Goal: Information Seeking & Learning: Learn about a topic

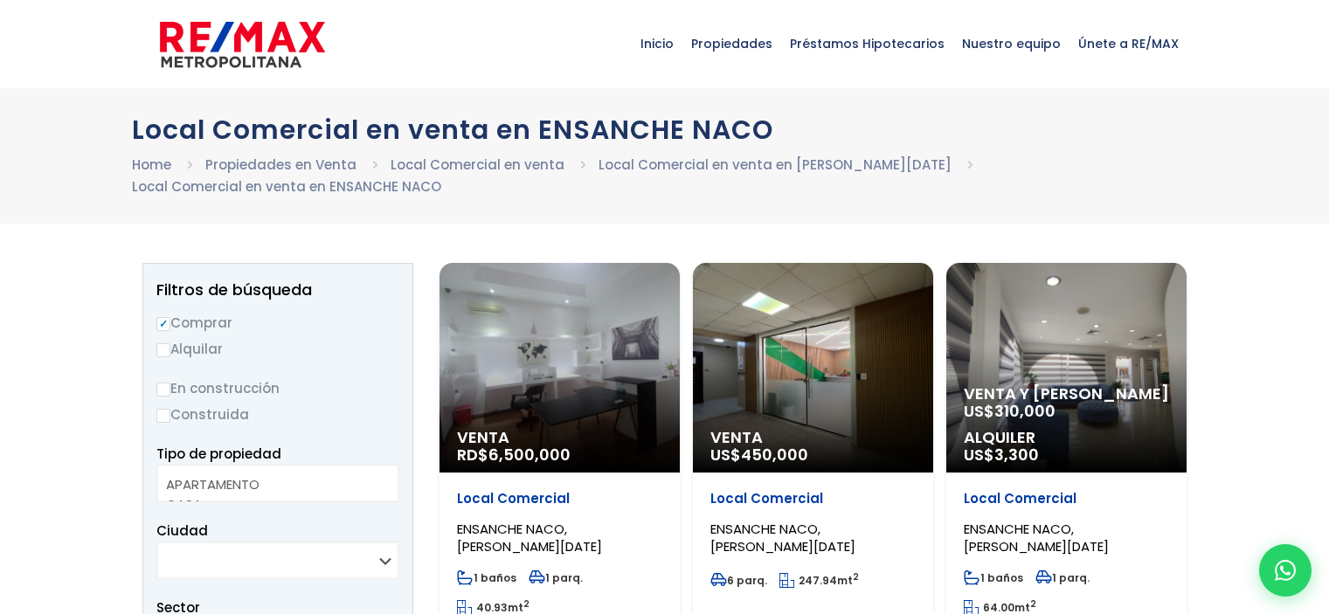
select select
click at [778, 333] on div "Venta US$ 450,000" at bounding box center [813, 368] width 240 height 210
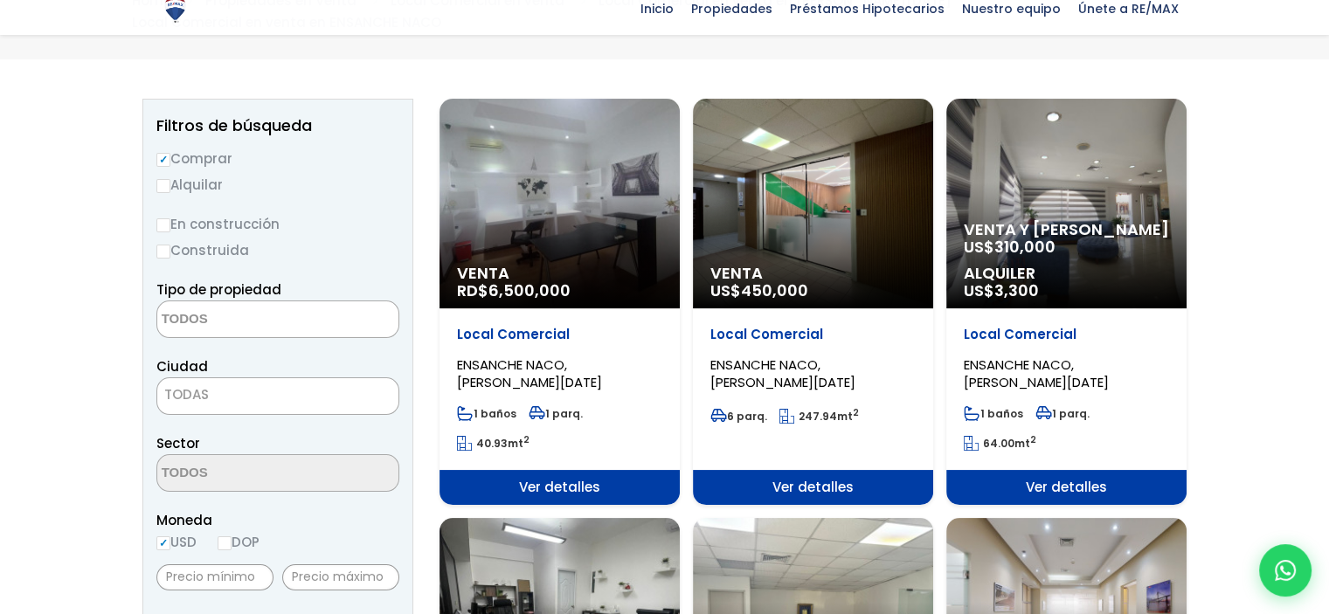
scroll to position [175, 0]
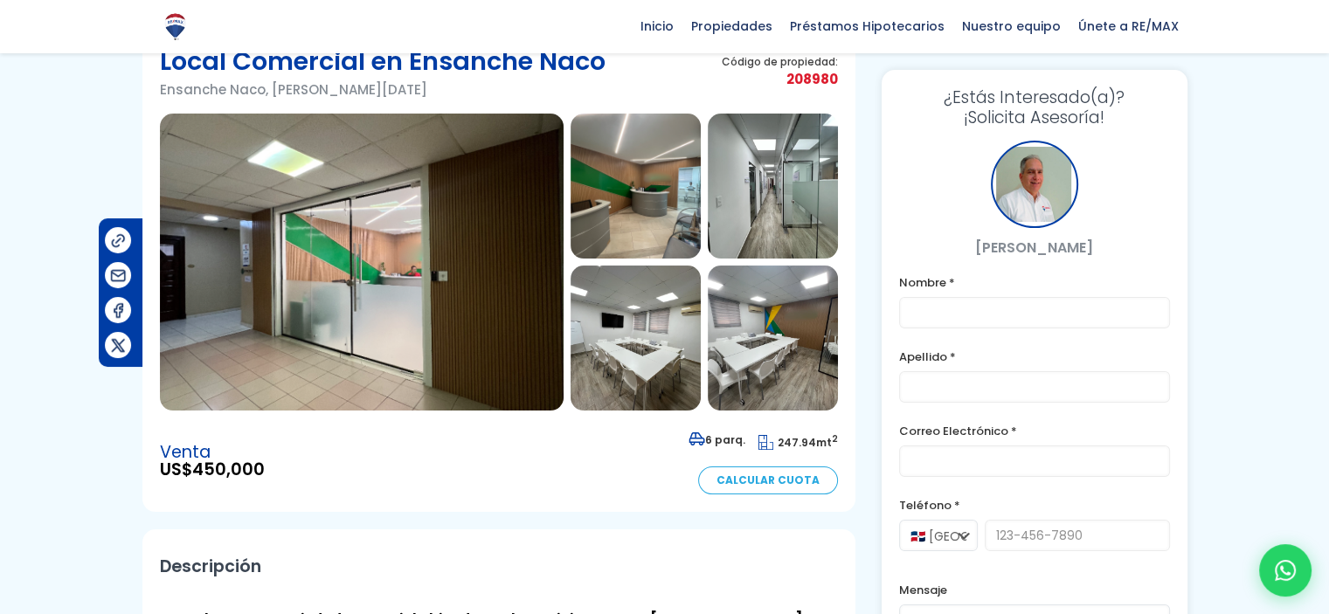
scroll to position [175, 0]
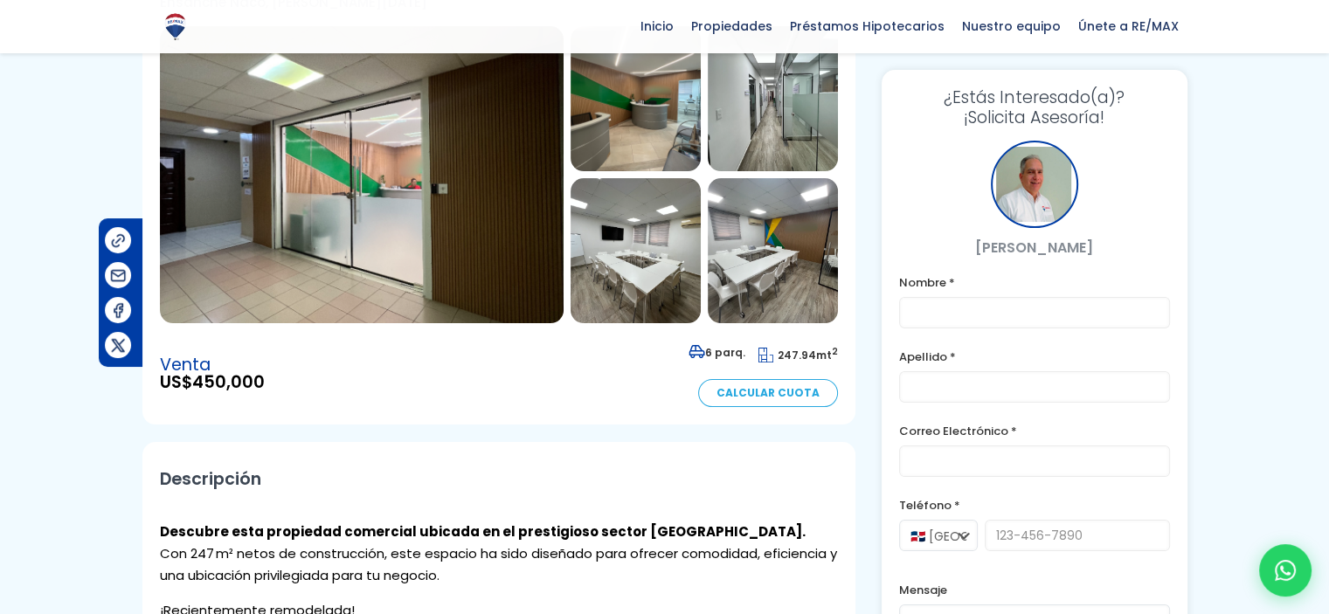
click at [180, 220] on img at bounding box center [362, 174] width 404 height 297
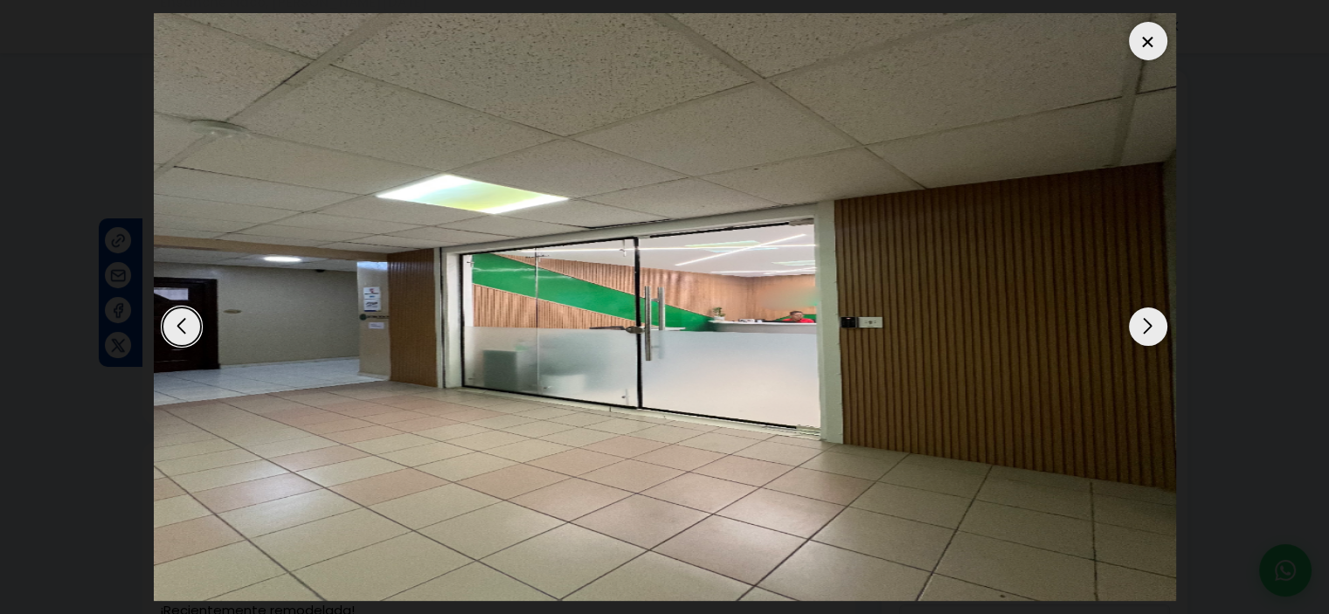
click at [1135, 329] on div "Next slide" at bounding box center [1148, 327] width 38 height 38
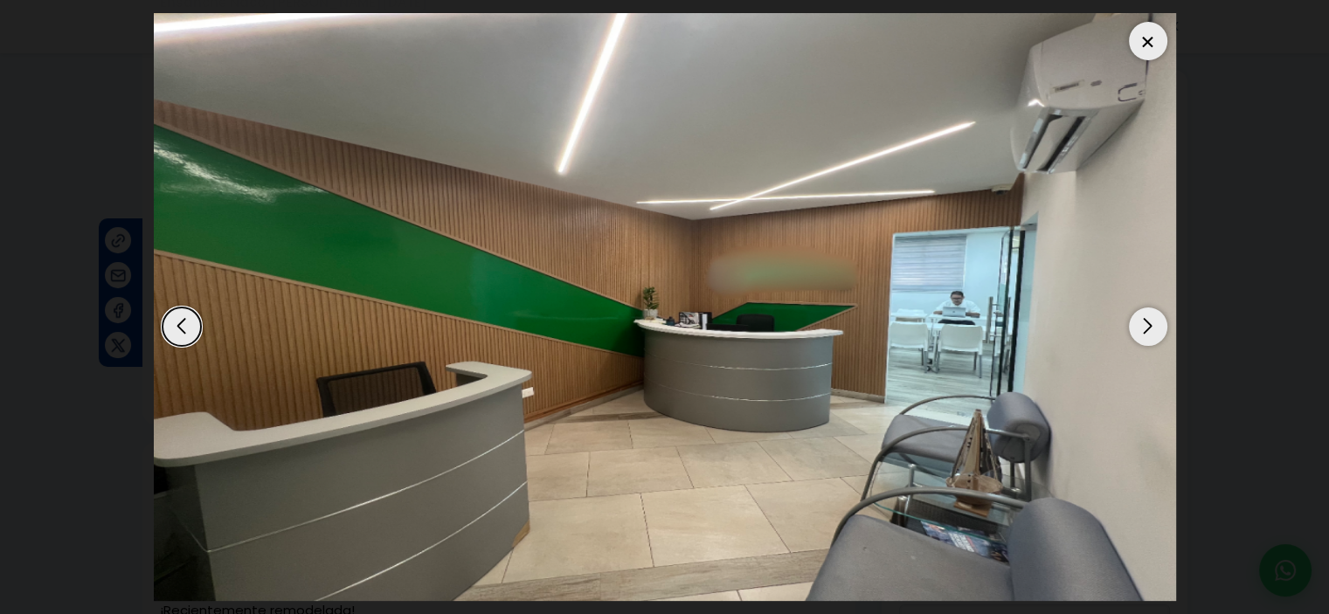
click at [1145, 328] on div "Next slide" at bounding box center [1148, 327] width 38 height 38
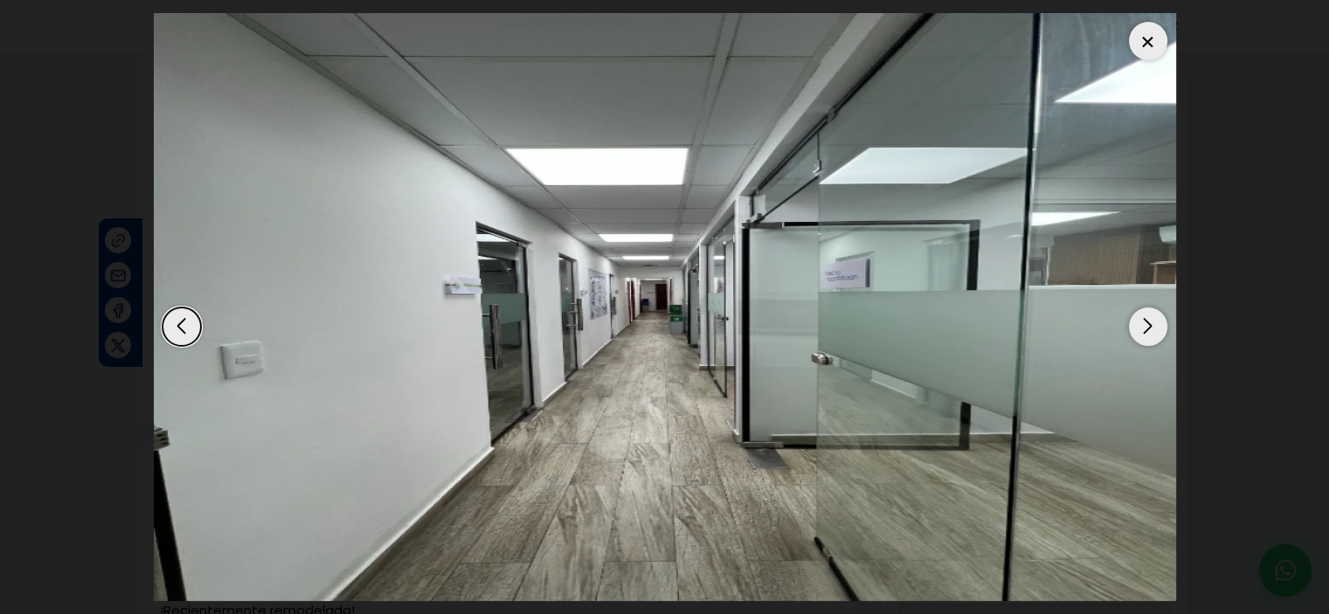
click at [1145, 328] on div "Next slide" at bounding box center [1148, 327] width 38 height 38
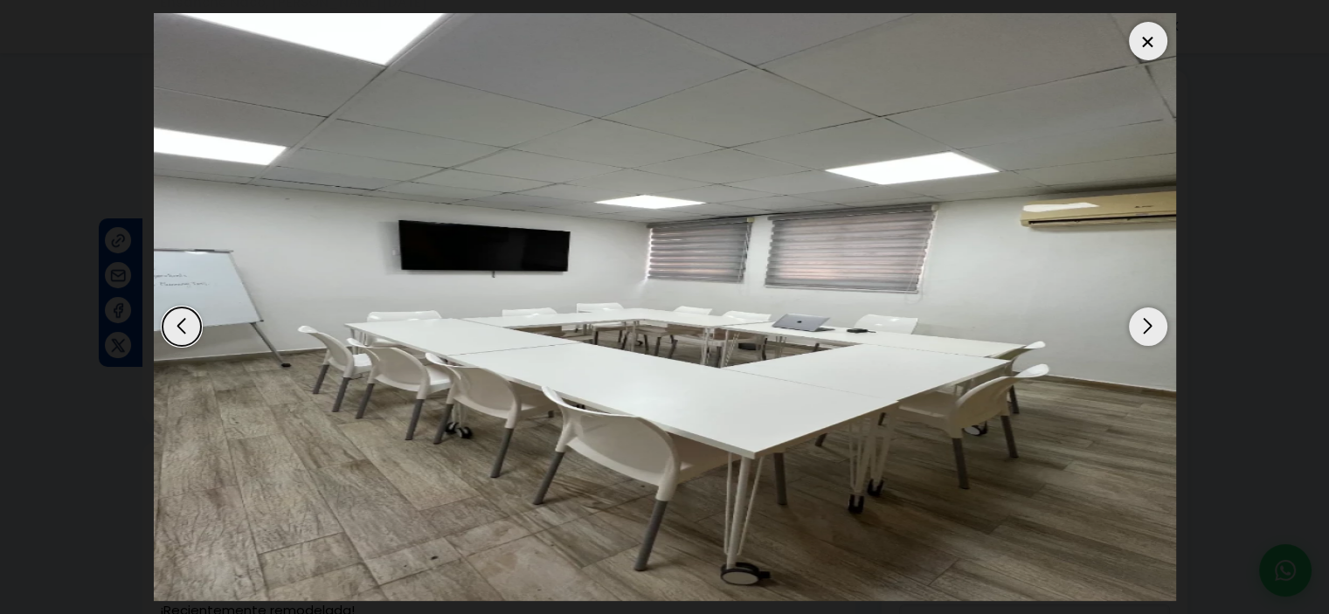
click at [1145, 328] on div "Next slide" at bounding box center [1148, 327] width 38 height 38
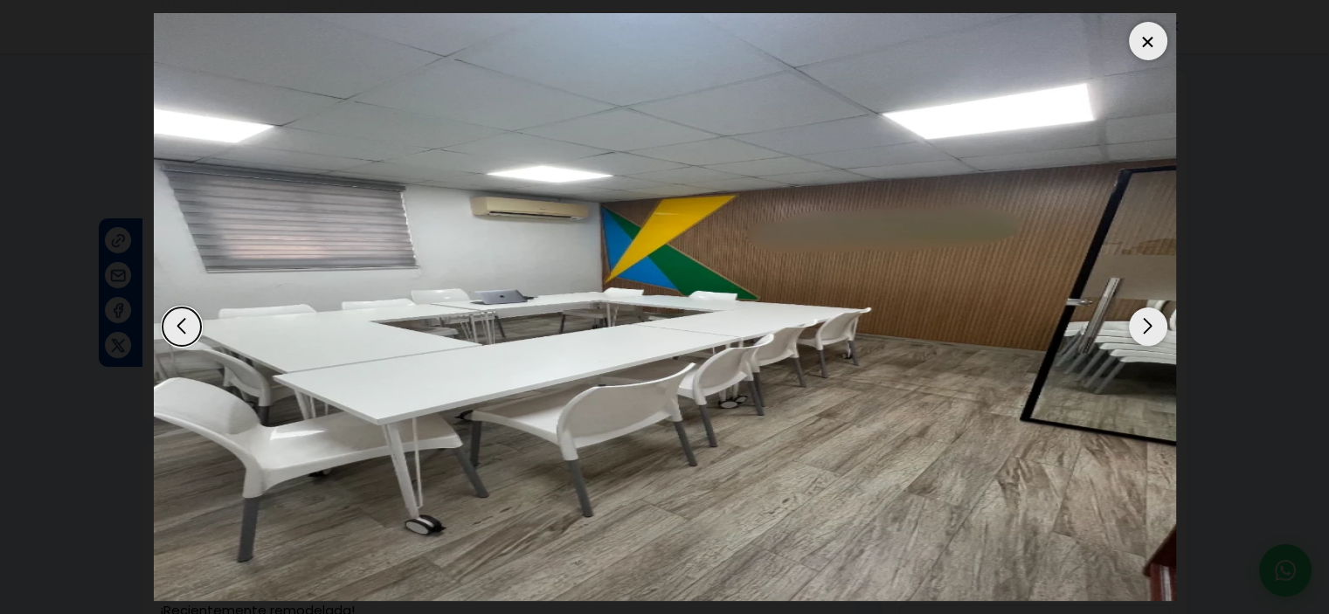
click at [1145, 328] on div "Next slide" at bounding box center [1148, 327] width 38 height 38
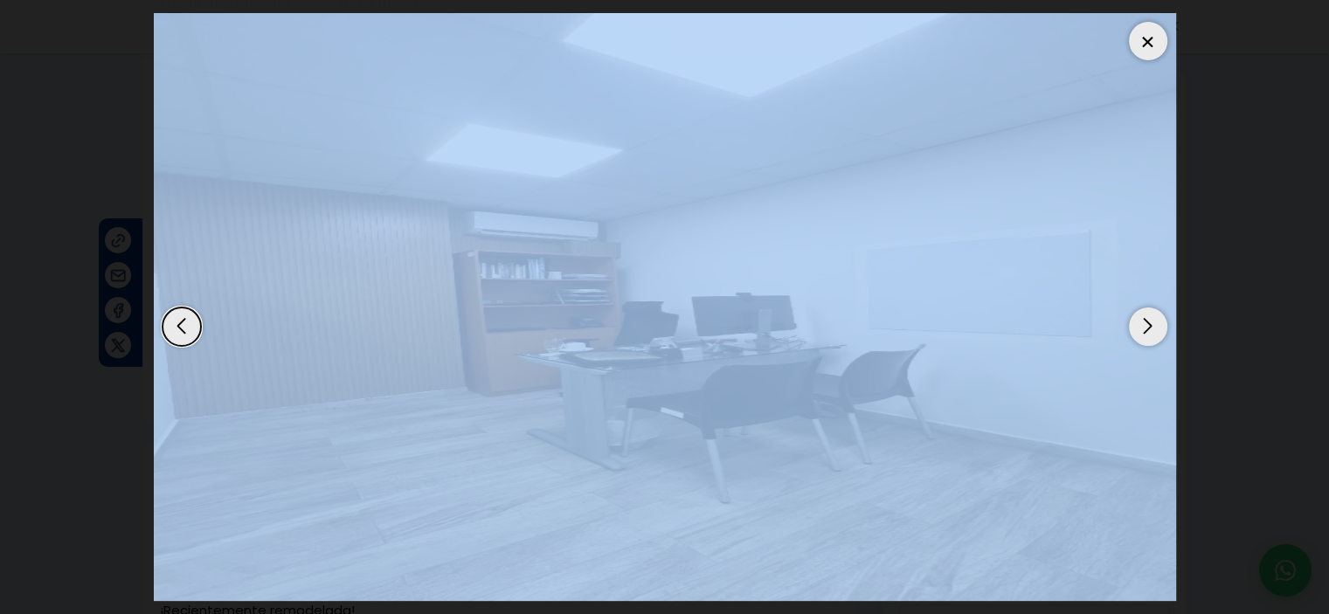
click at [1145, 328] on div "Next slide" at bounding box center [1148, 327] width 38 height 38
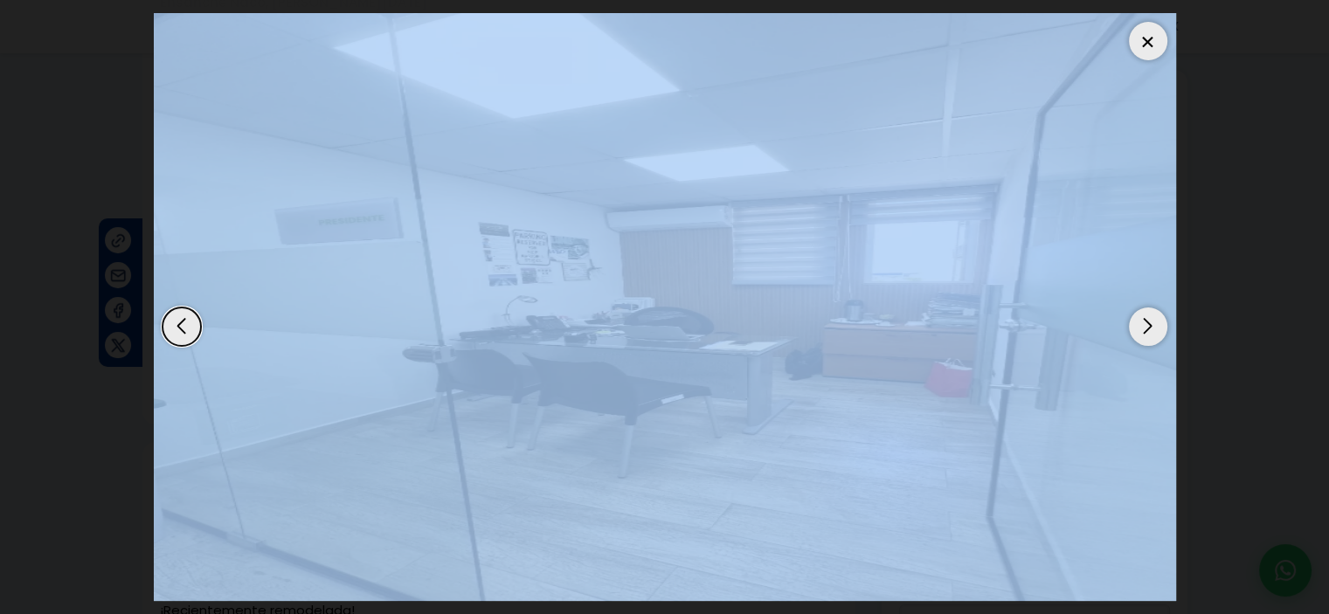
click at [1145, 328] on div "Next slide" at bounding box center [1148, 327] width 38 height 38
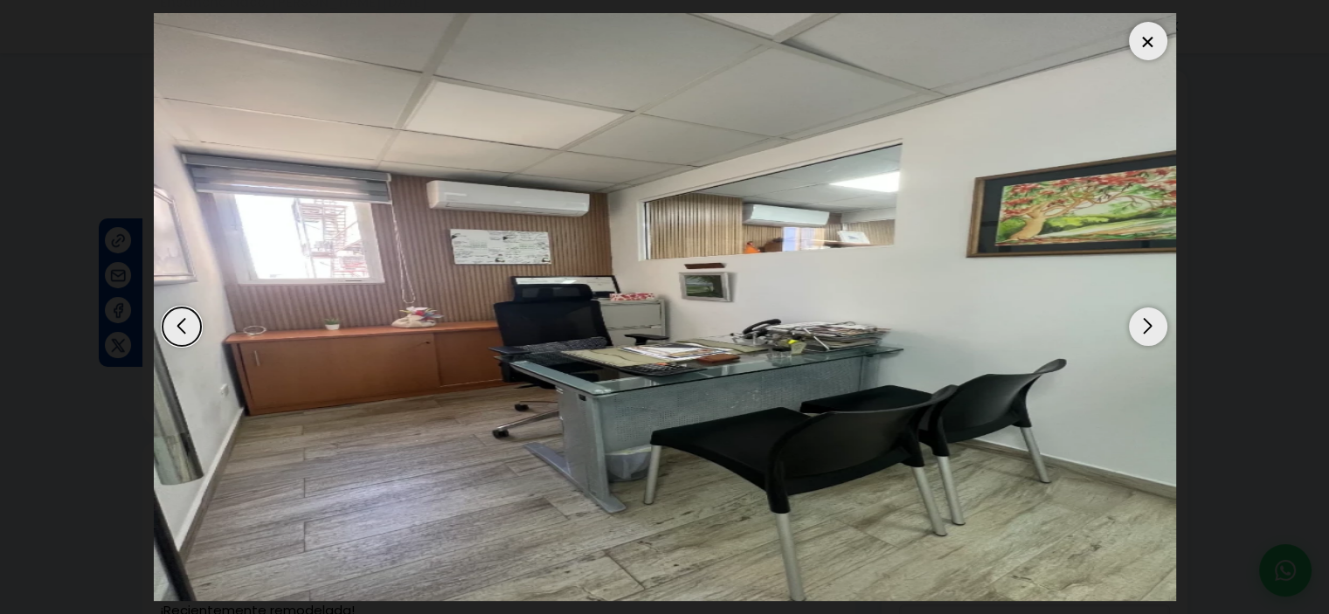
click at [1157, 326] on div "Next slide" at bounding box center [1148, 327] width 38 height 38
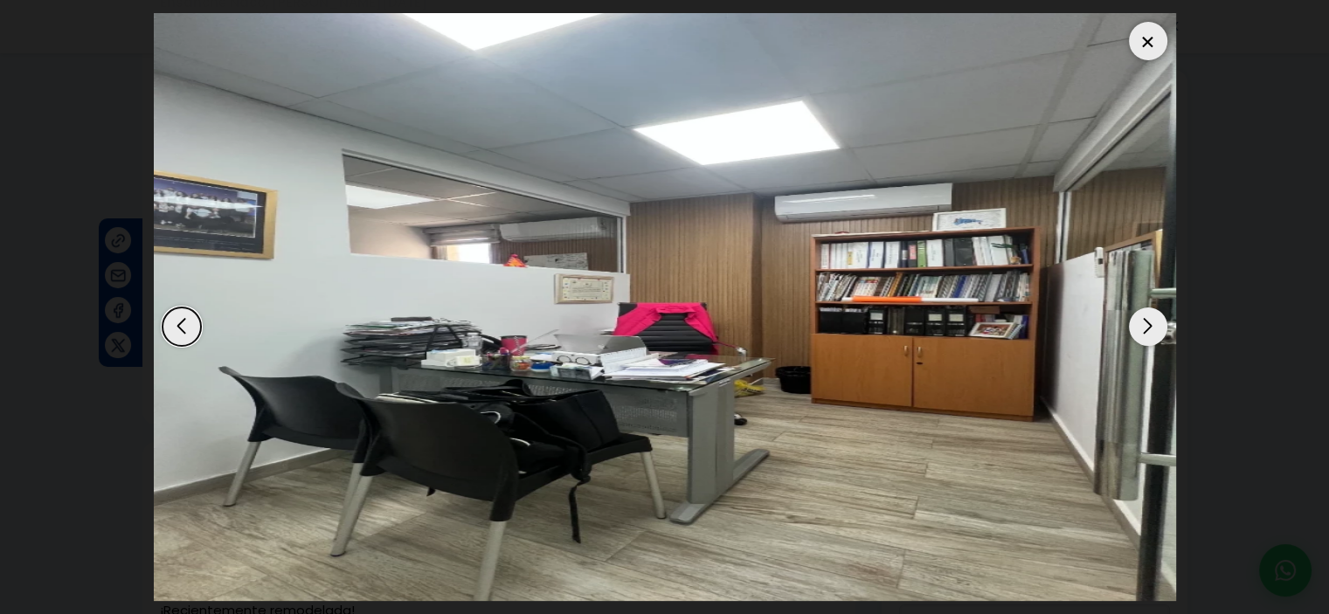
click at [188, 321] on div "Previous slide" at bounding box center [182, 327] width 38 height 38
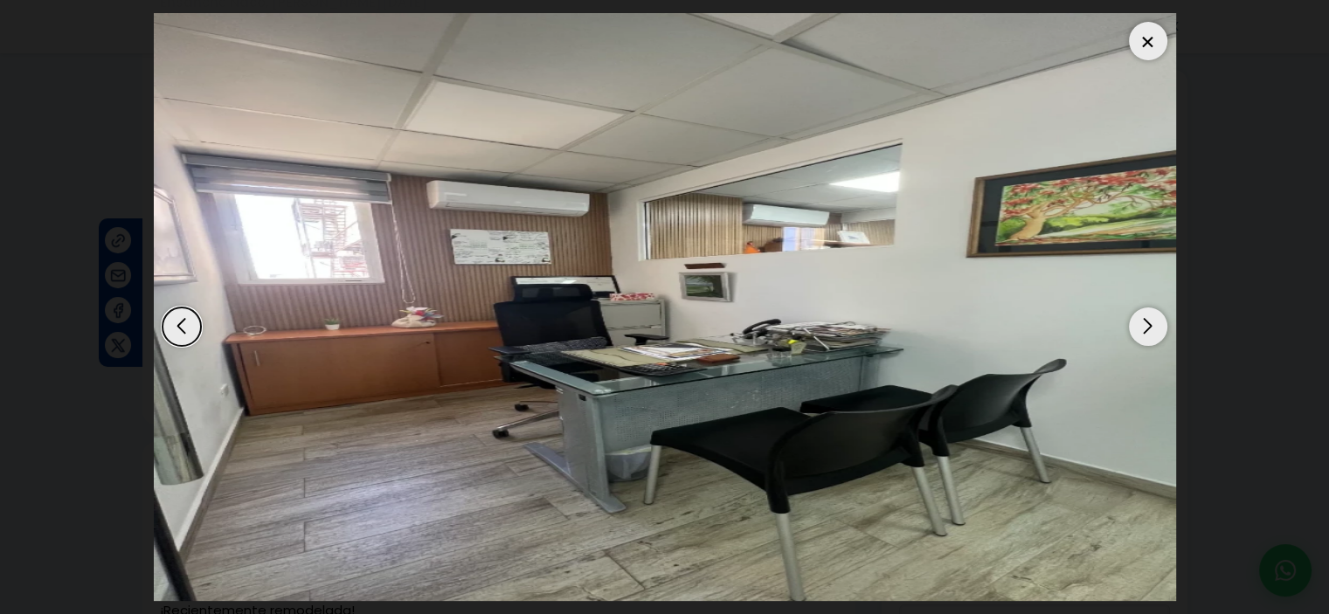
click at [1150, 324] on div "Next slide" at bounding box center [1148, 327] width 38 height 38
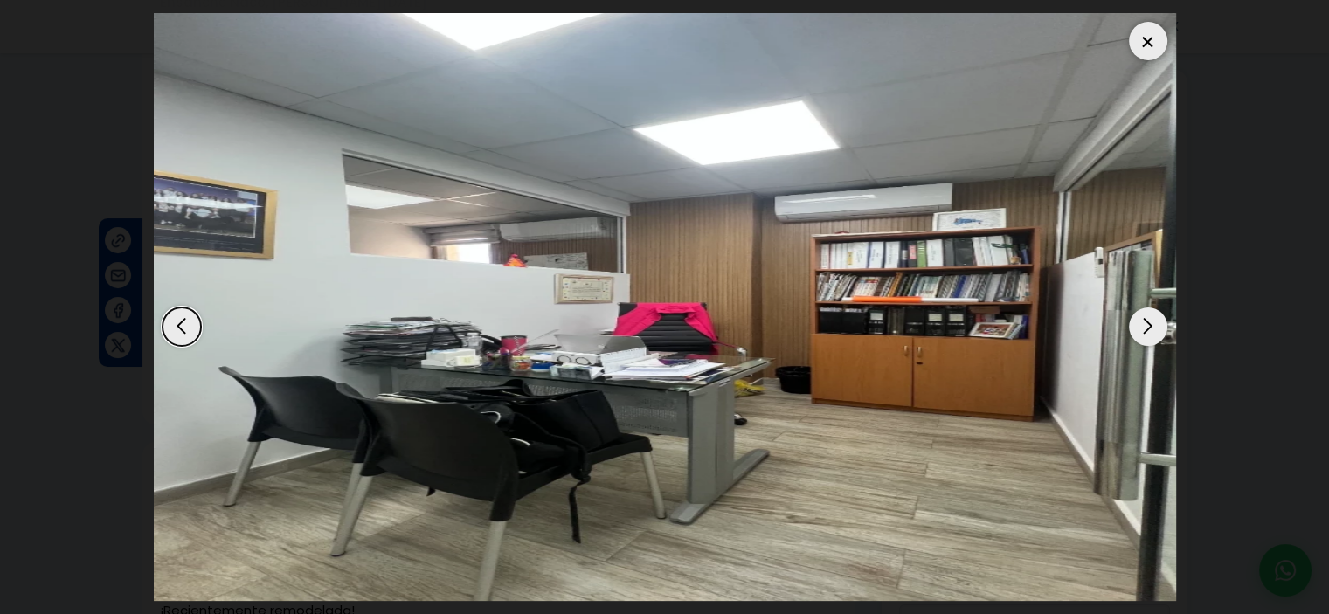
click at [1150, 324] on div "Next slide" at bounding box center [1148, 327] width 38 height 38
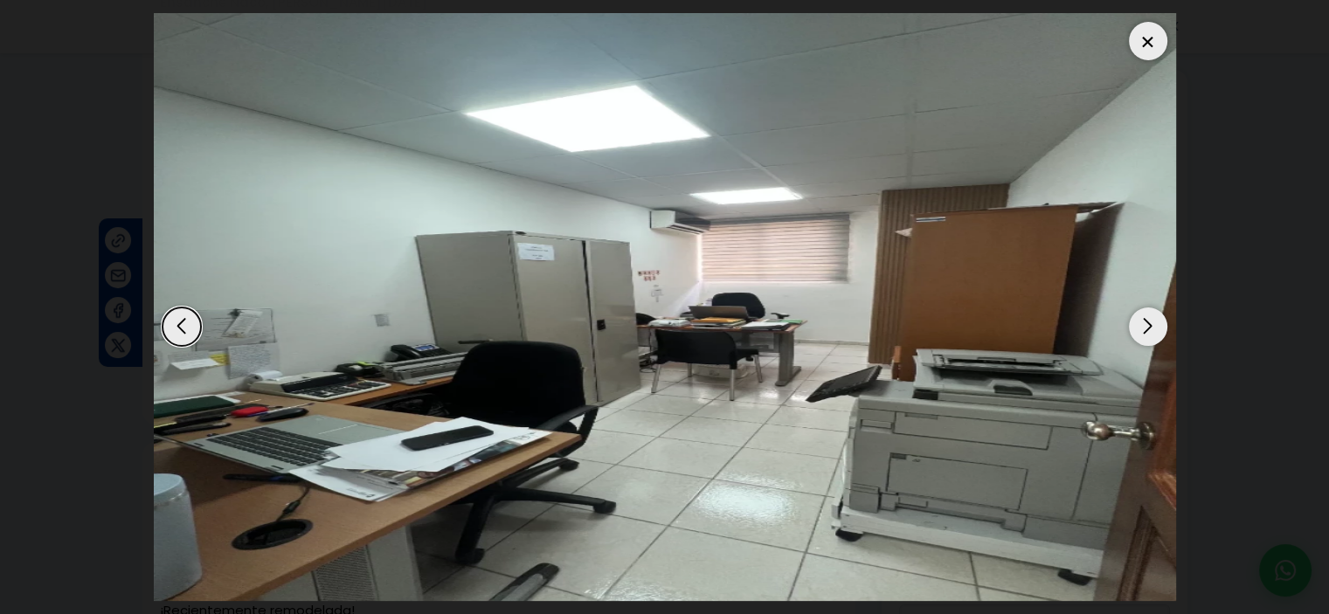
click at [1150, 324] on div "Next slide" at bounding box center [1148, 327] width 38 height 38
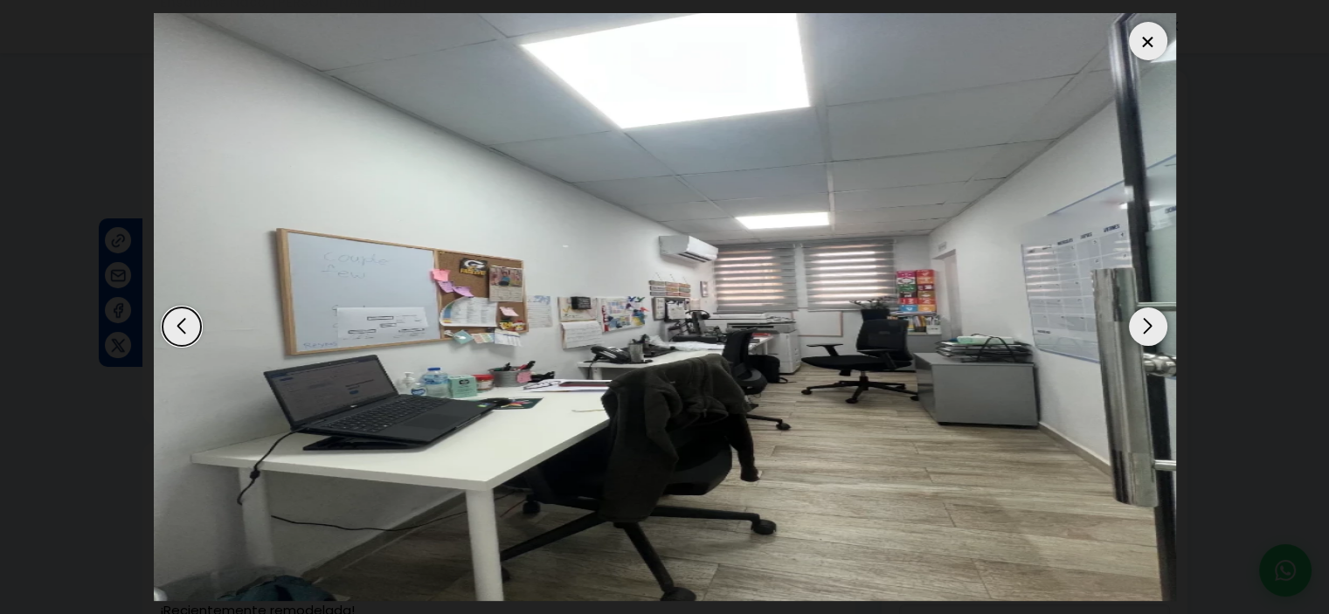
click at [1150, 324] on div "Next slide" at bounding box center [1148, 327] width 38 height 38
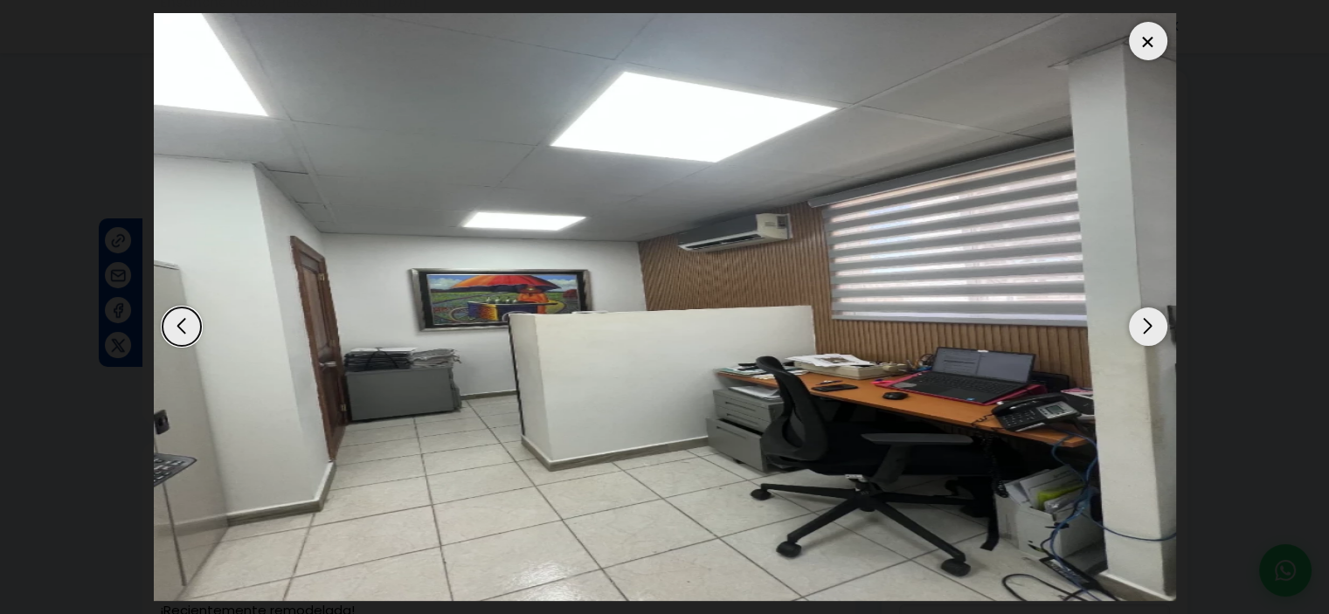
click at [1150, 324] on div "Next slide" at bounding box center [1148, 327] width 38 height 38
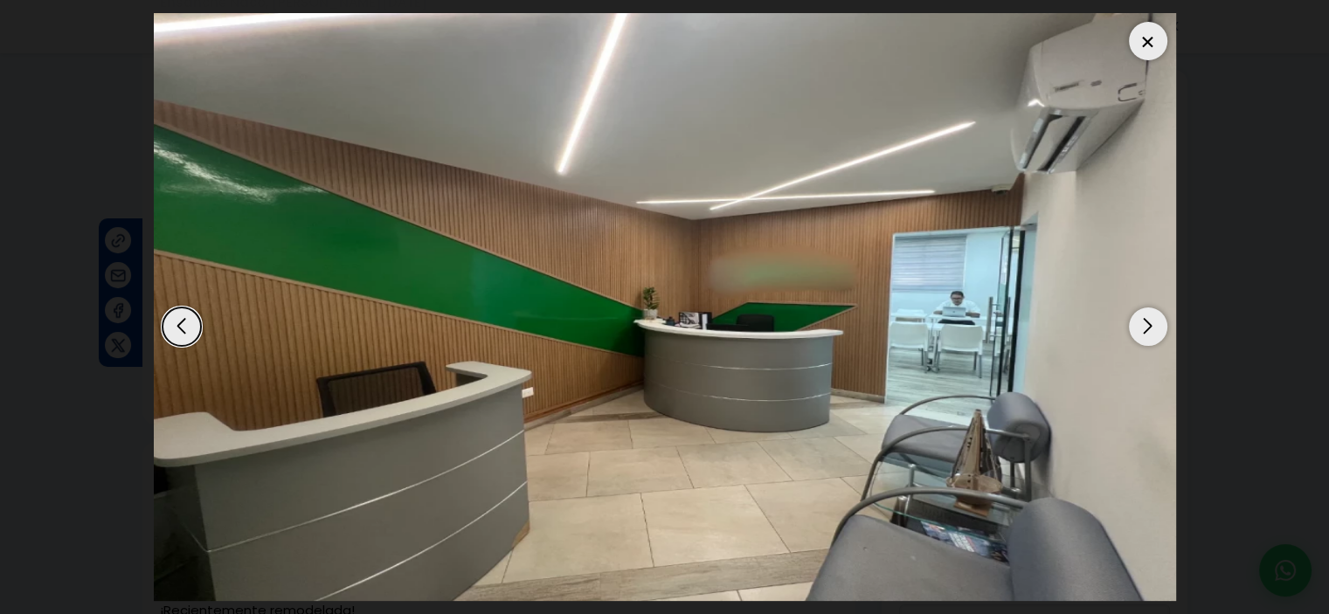
click at [1150, 324] on div "Next slide" at bounding box center [1148, 327] width 38 height 38
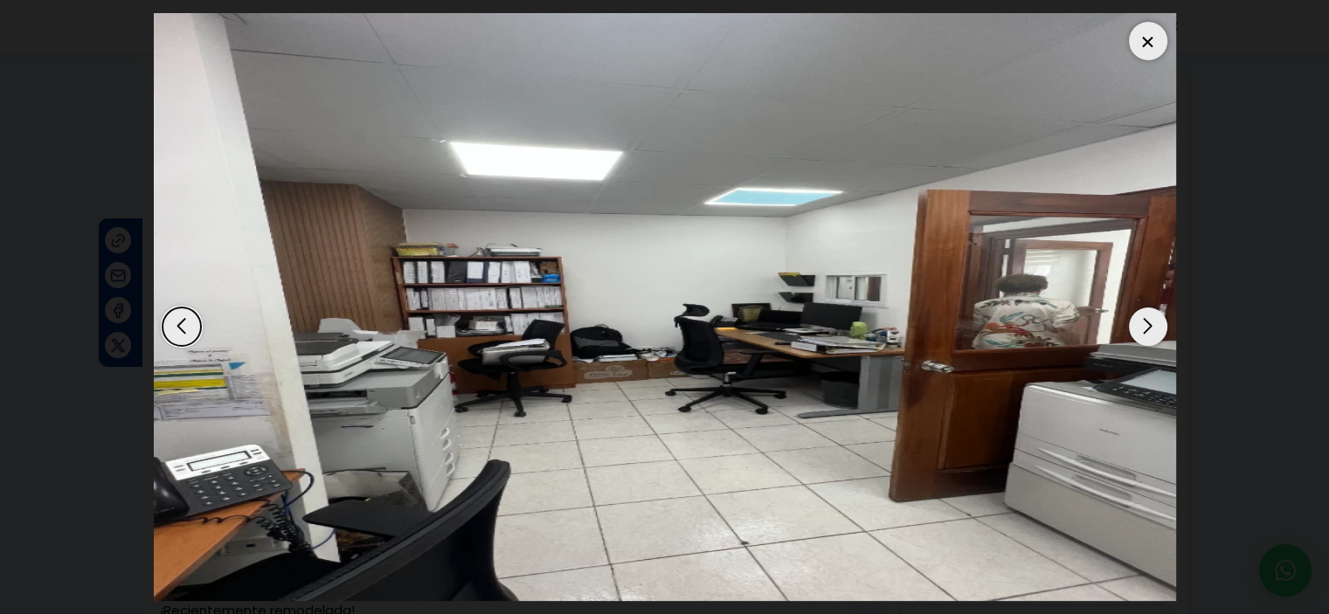
click at [1150, 324] on div "Next slide" at bounding box center [1148, 327] width 38 height 38
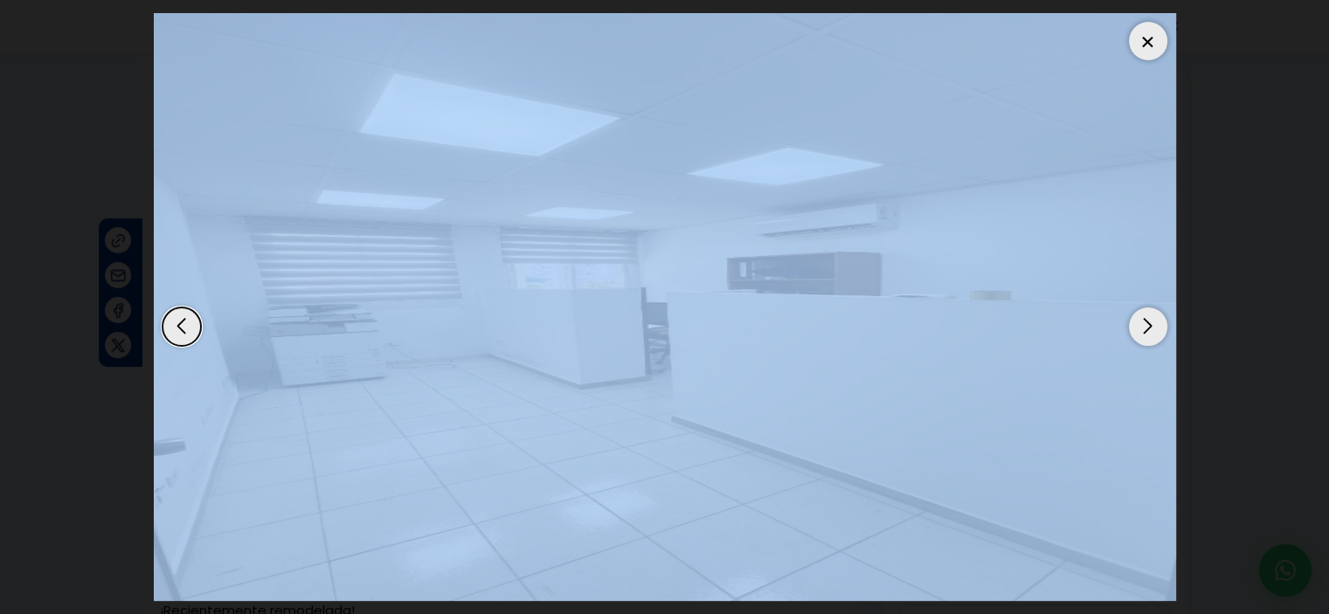
click at [1150, 324] on div "Next slide" at bounding box center [1148, 327] width 38 height 38
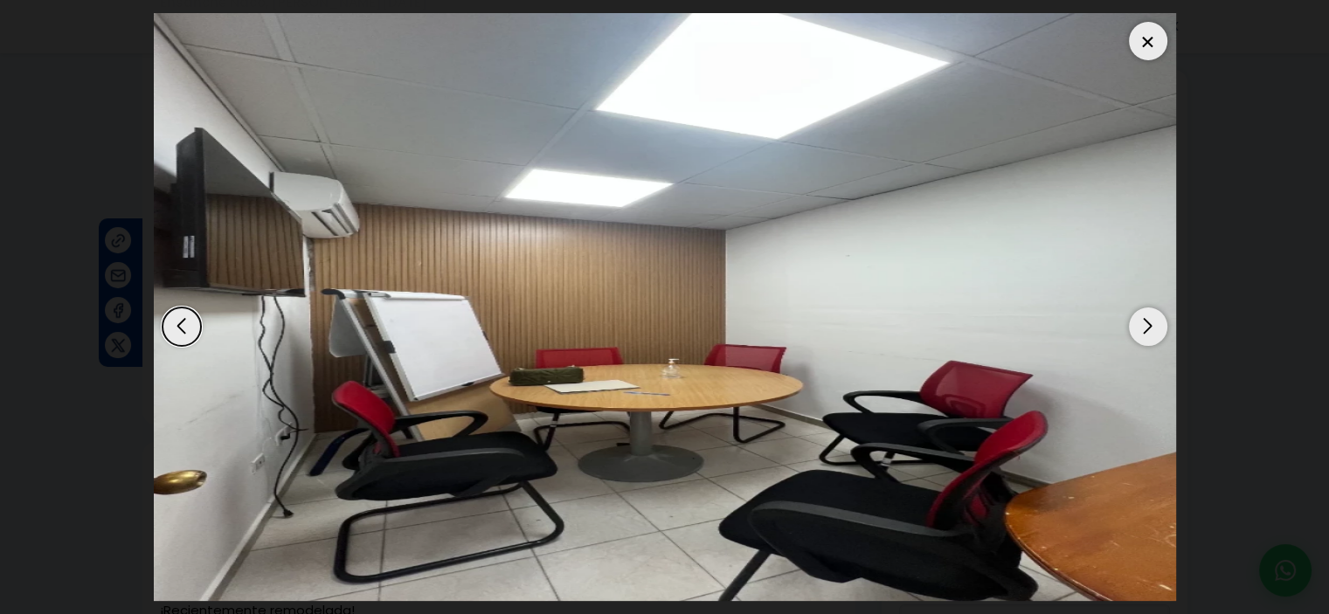
click at [1150, 324] on div "Next slide" at bounding box center [1148, 327] width 38 height 38
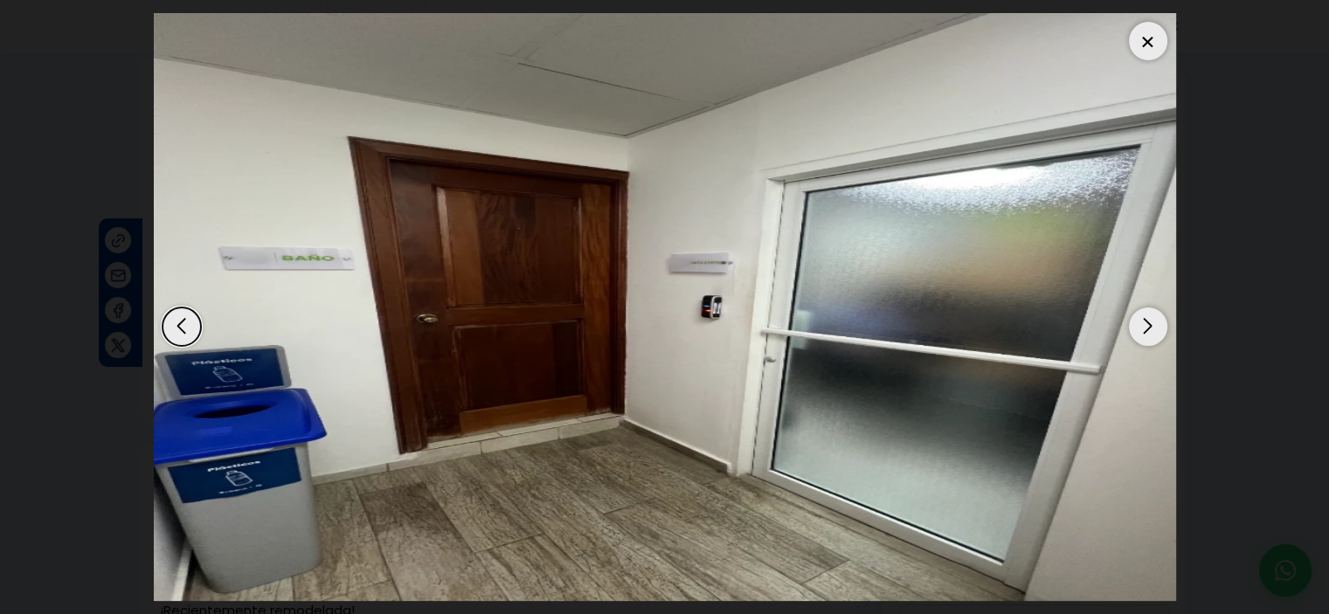
click at [1150, 324] on div "Next slide" at bounding box center [1148, 327] width 38 height 38
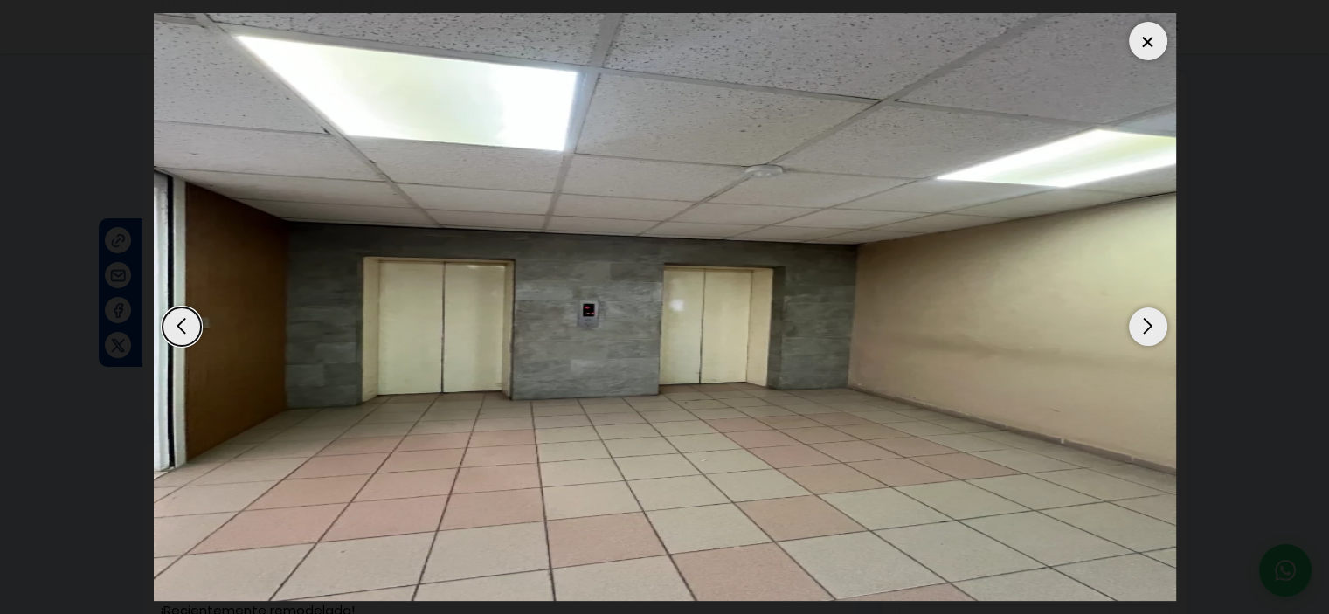
click at [1150, 323] on div "Next slide" at bounding box center [1148, 327] width 38 height 38
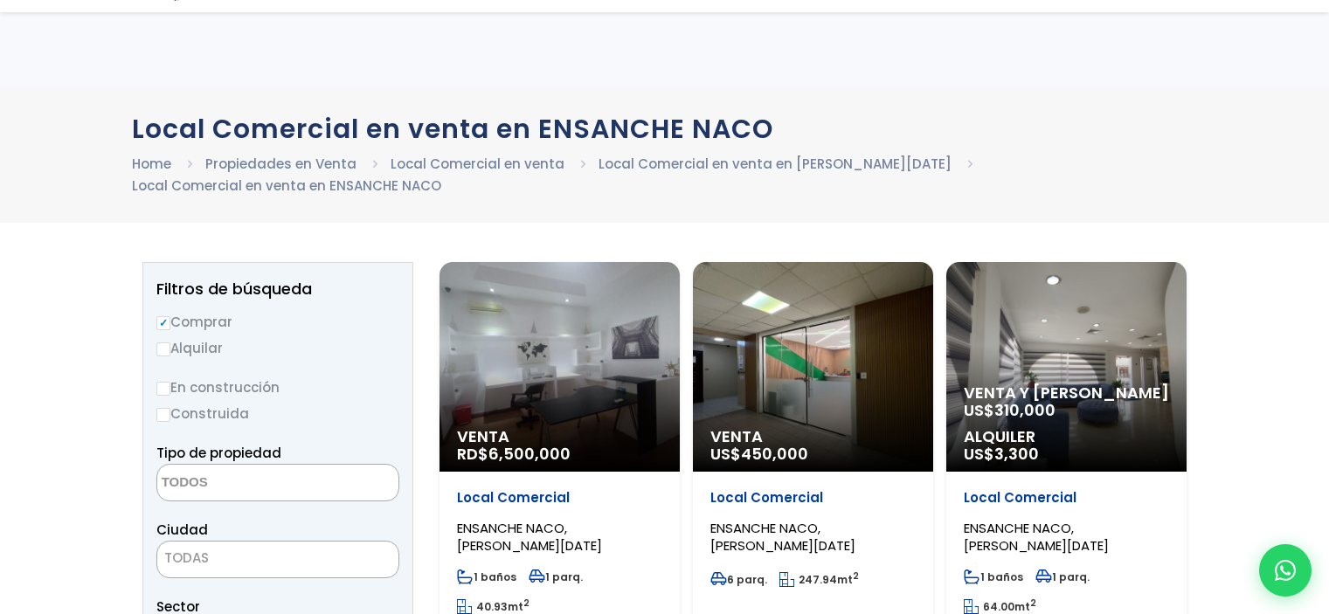
select select
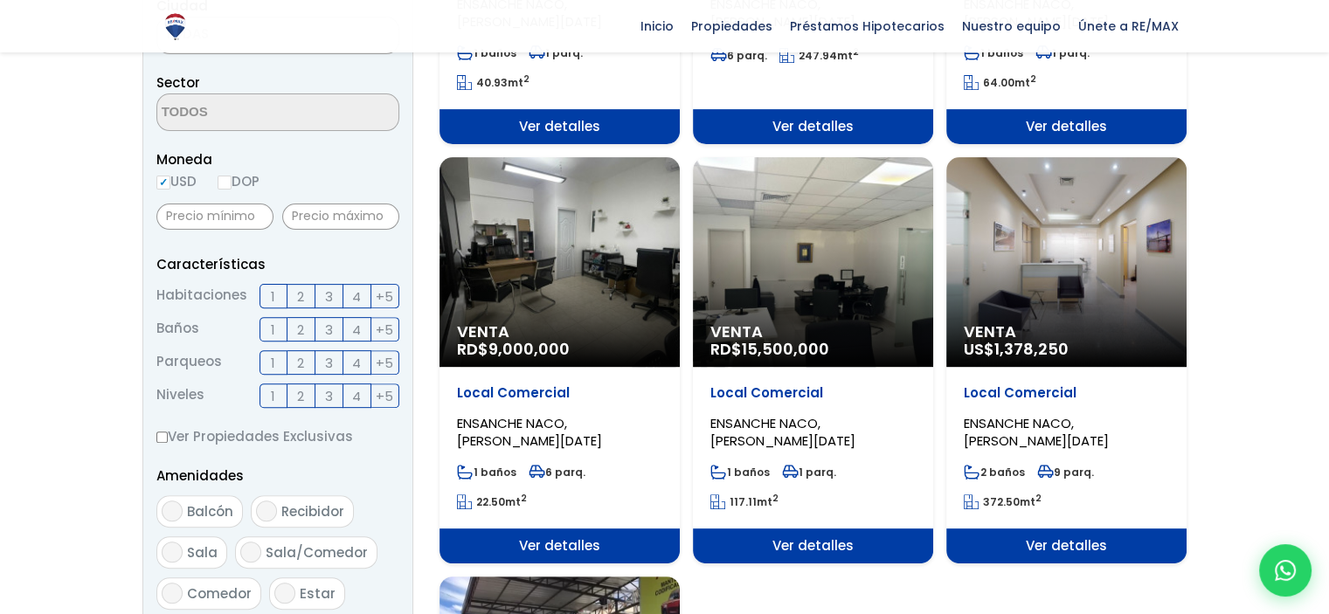
scroll to position [612, 0]
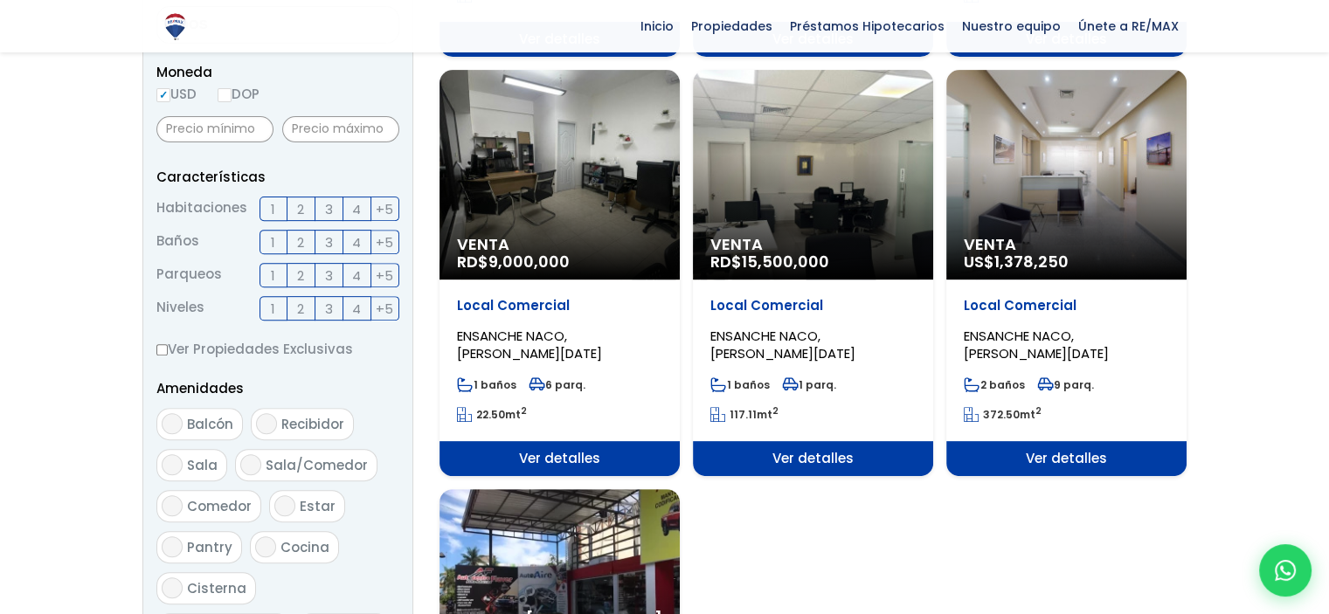
click at [1054, 168] on div "Venta US$ 1,378,250" at bounding box center [1066, 175] width 240 height 210
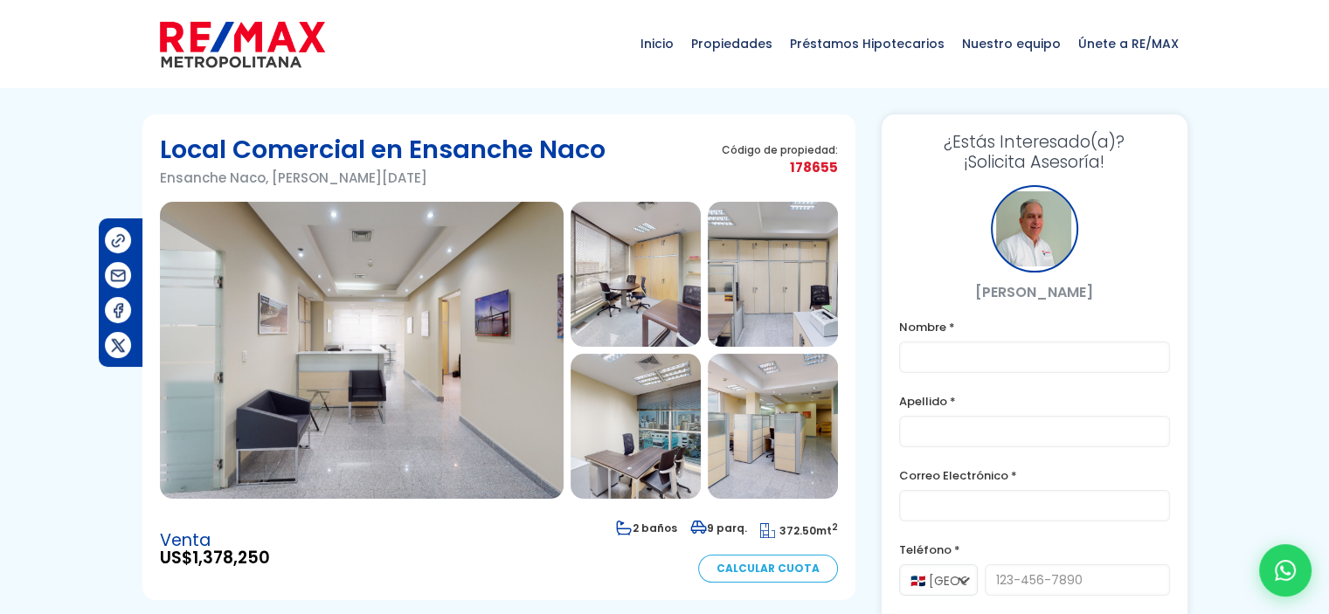
click at [308, 355] on img at bounding box center [362, 350] width 404 height 297
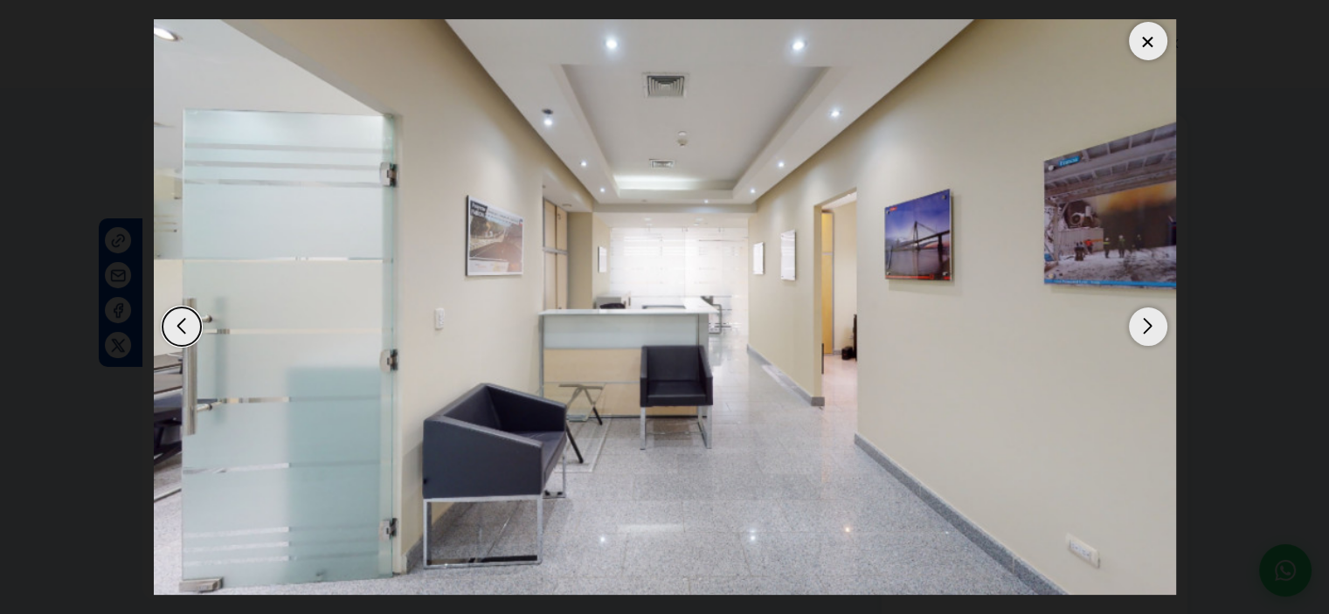
click at [1134, 324] on div "Next slide" at bounding box center [1148, 327] width 38 height 38
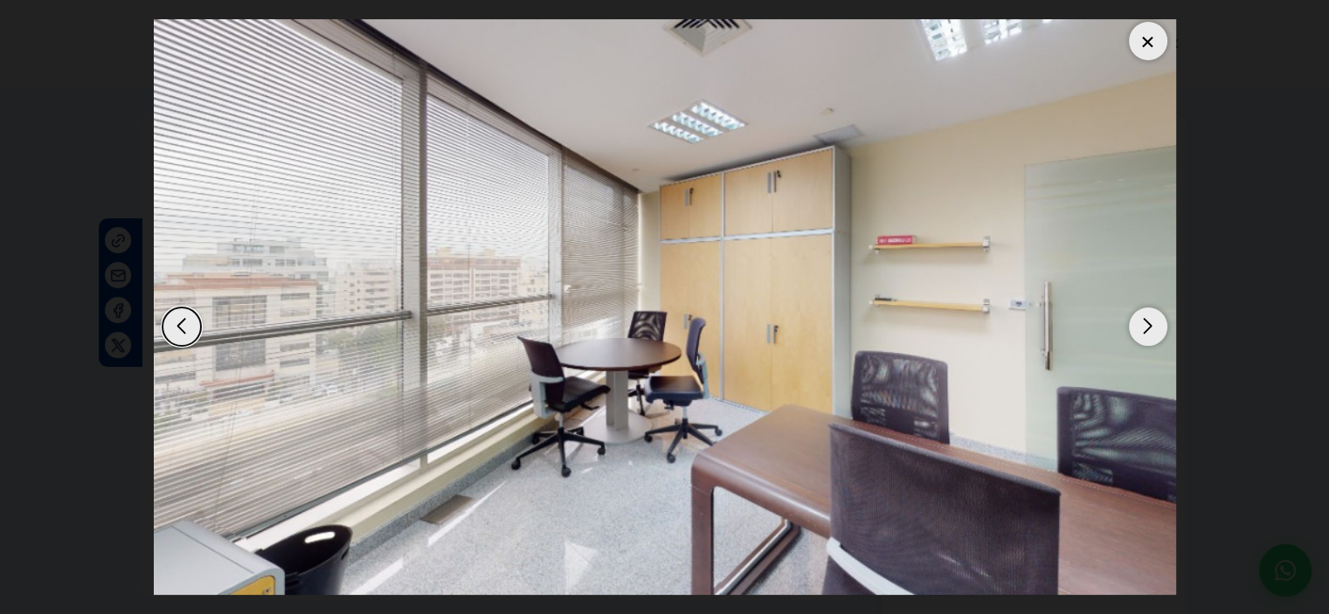
click at [1136, 322] on div "Next slide" at bounding box center [1148, 327] width 38 height 38
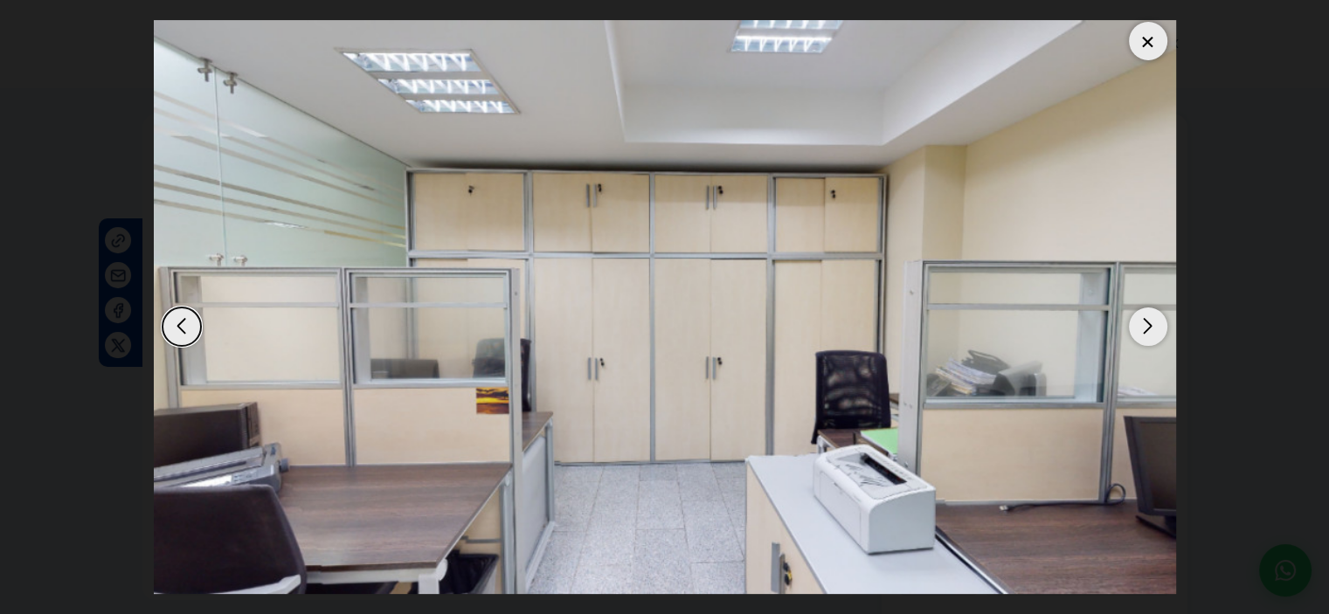
click at [1136, 322] on div "Next slide" at bounding box center [1148, 327] width 38 height 38
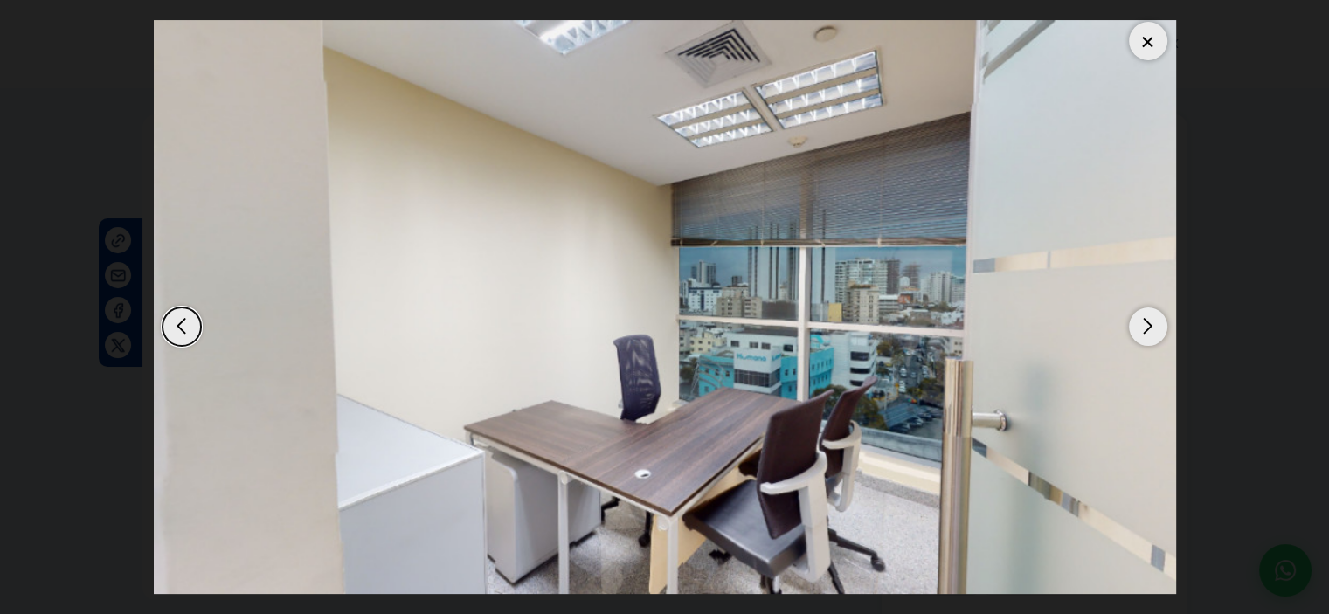
click at [1136, 322] on div "Next slide" at bounding box center [1148, 327] width 38 height 38
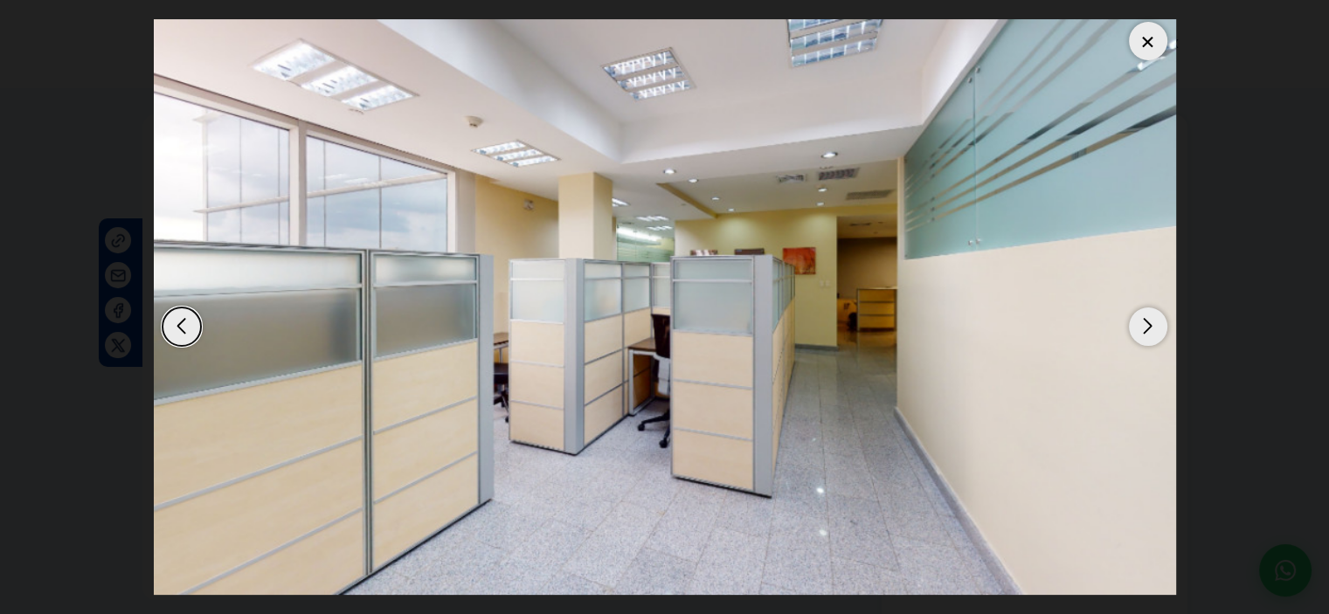
click at [1136, 322] on div "Next slide" at bounding box center [1148, 327] width 38 height 38
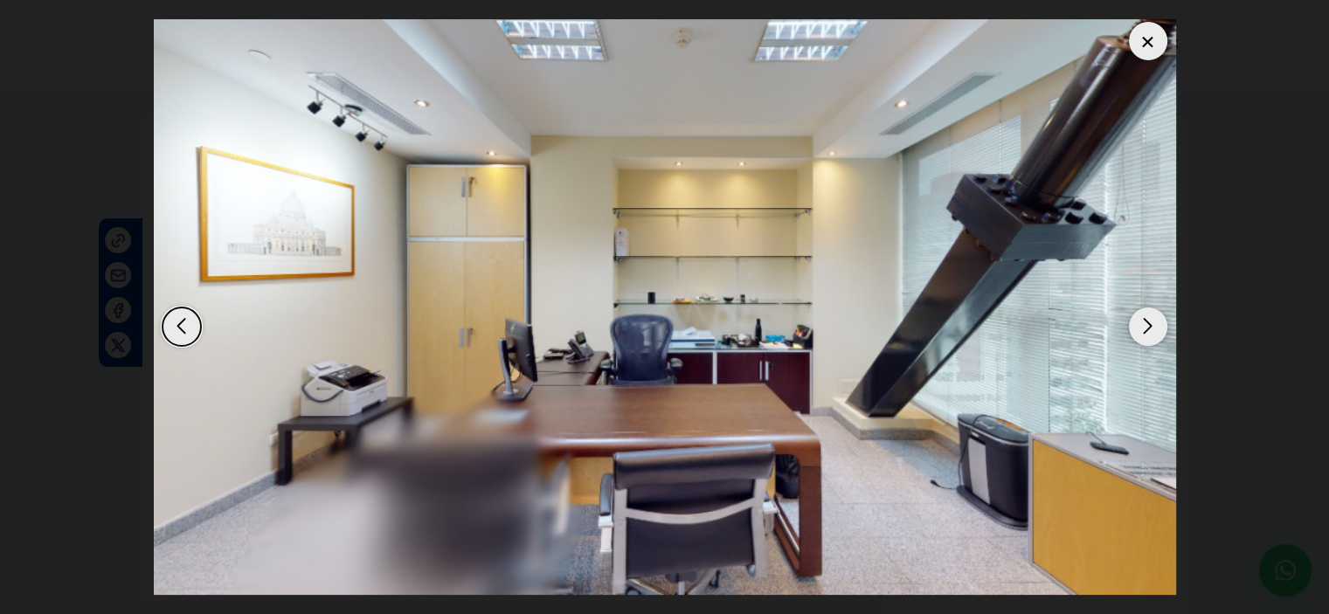
click at [1136, 322] on div "Next slide" at bounding box center [1148, 327] width 38 height 38
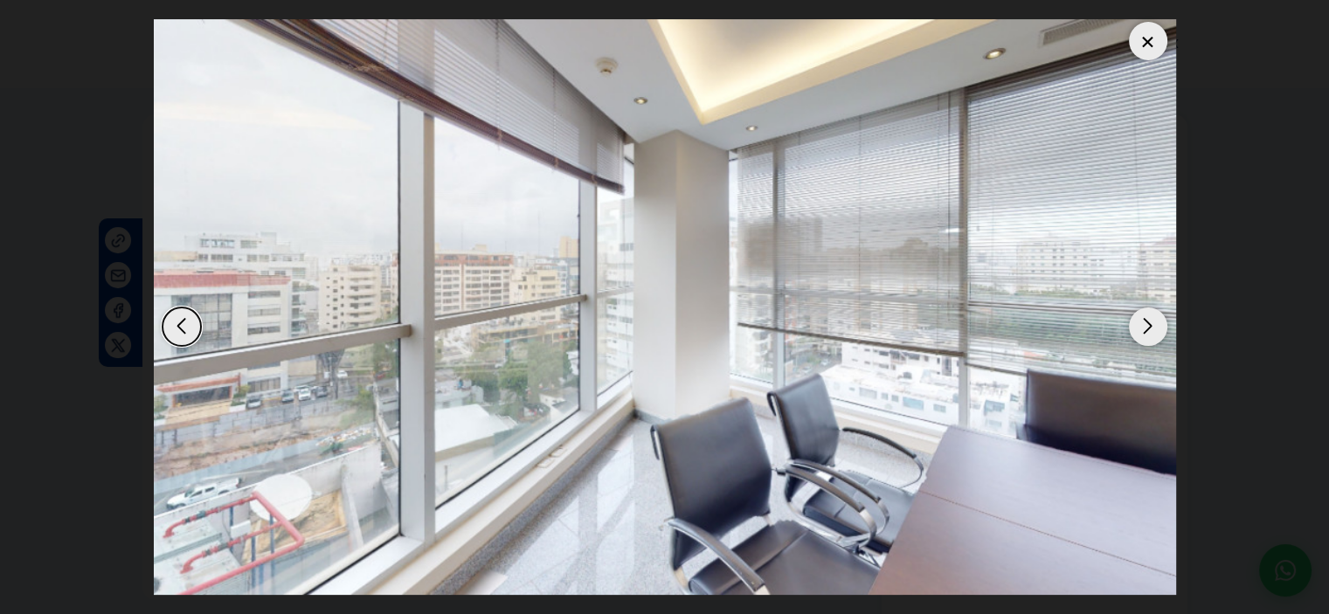
click at [1136, 322] on div "Next slide" at bounding box center [1148, 327] width 38 height 38
